Goal: Task Accomplishment & Management: Manage account settings

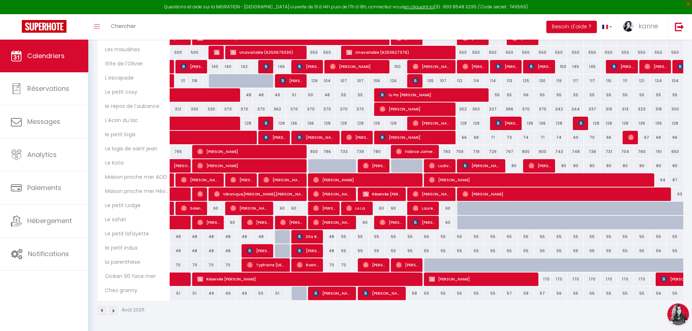
scroll to position [205, 0]
click at [113, 312] on img at bounding box center [113, 310] width 8 height 8
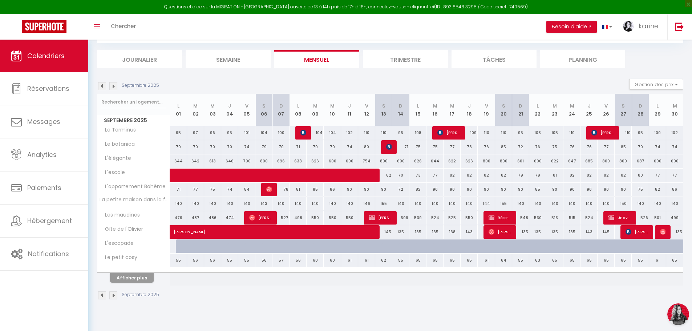
click at [245, 147] on div "74" at bounding box center [246, 146] width 17 height 13
select select "1"
type input "Ven 05 Septembre 2025"
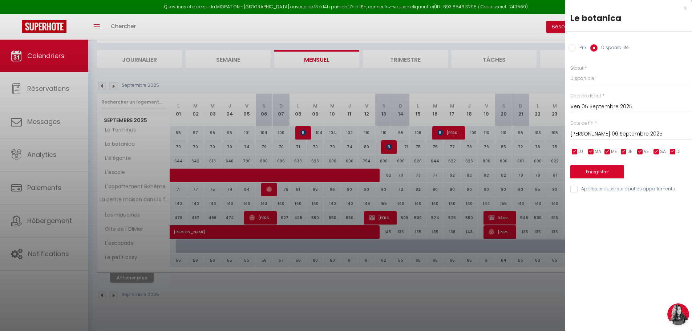
click at [586, 129] on div "[PERSON_NAME] 06 Septembre 2025 < [DATE] > Dim Lun Mar Mer Jeu Ven Sam 1 2 3 4 …" at bounding box center [631, 133] width 122 height 13
click at [599, 134] on input "[PERSON_NAME] 06 Septembre 2025" at bounding box center [631, 133] width 122 height 9
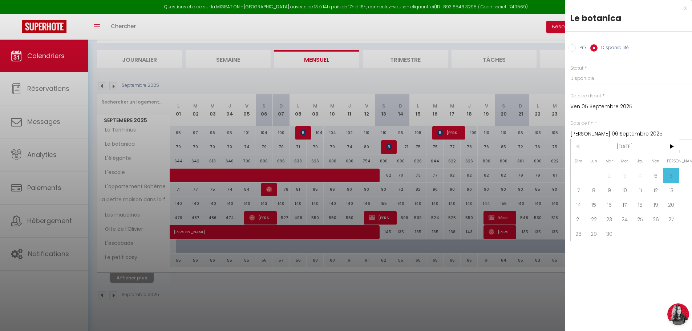
click at [581, 191] on span "7" at bounding box center [578, 190] width 16 height 15
type input "Dim 07 Septembre 2025"
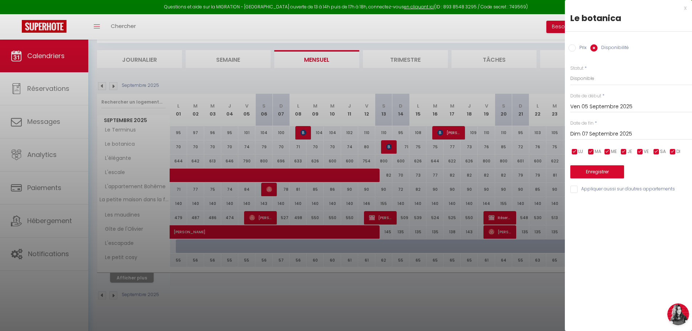
click at [602, 49] on label "Disponibilité" at bounding box center [612, 48] width 31 height 8
click at [597, 49] on input "Disponibilité" at bounding box center [593, 47] width 7 height 7
click at [591, 76] on select "Disponible Indisponible" at bounding box center [631, 79] width 122 height 14
select select "0"
click at [570, 72] on select "Disponible Indisponible" at bounding box center [631, 79] width 122 height 14
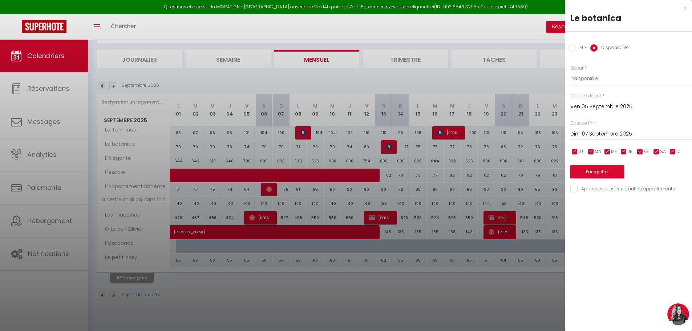
click at [596, 171] on button "Enregistrer" at bounding box center [597, 171] width 54 height 13
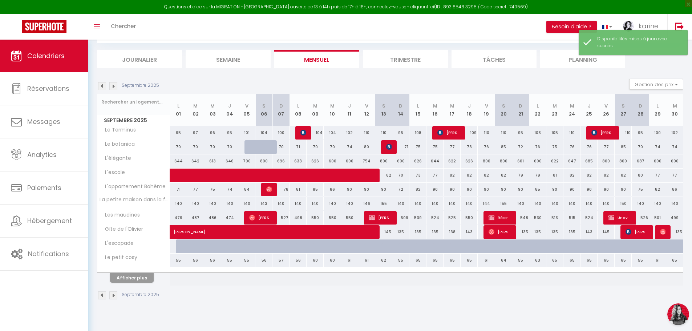
click at [102, 295] on img at bounding box center [102, 295] width 8 height 8
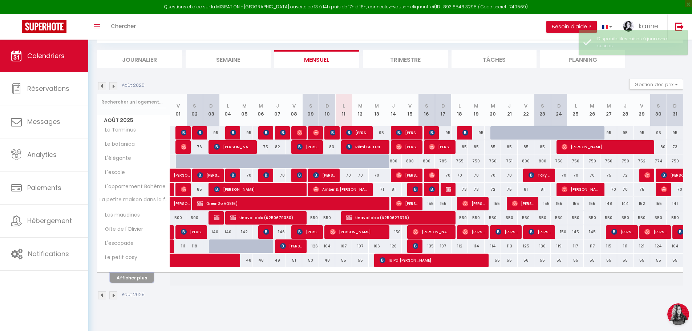
click at [132, 278] on button "Afficher plus" at bounding box center [132, 278] width 44 height 10
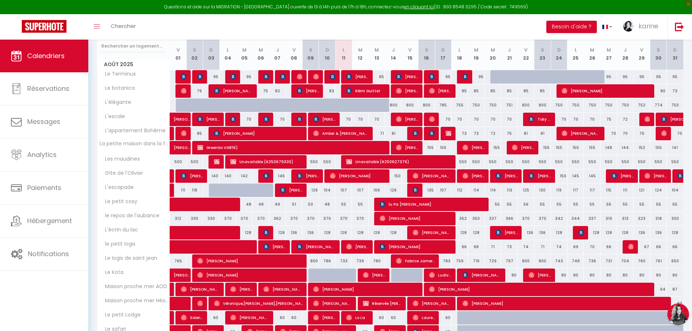
scroll to position [112, 0]
